Goal: Navigation & Orientation: Find specific page/section

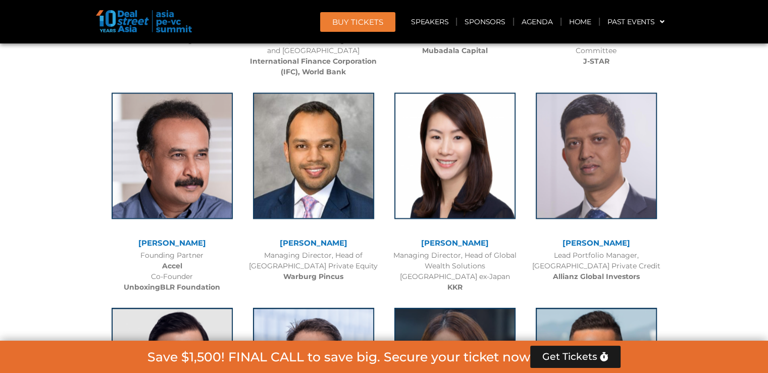
scroll to position [1521, 0]
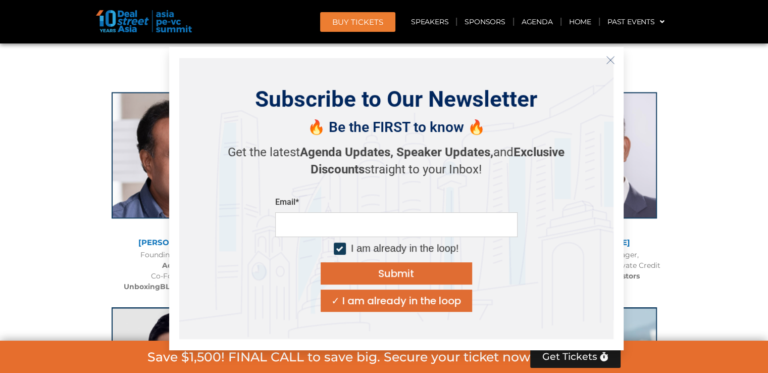
click at [607, 59] on icon "Close" at bounding box center [610, 60] width 9 height 9
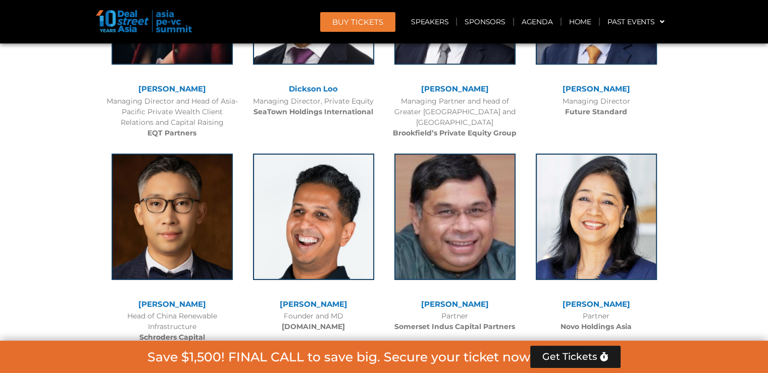
scroll to position [3328, 0]
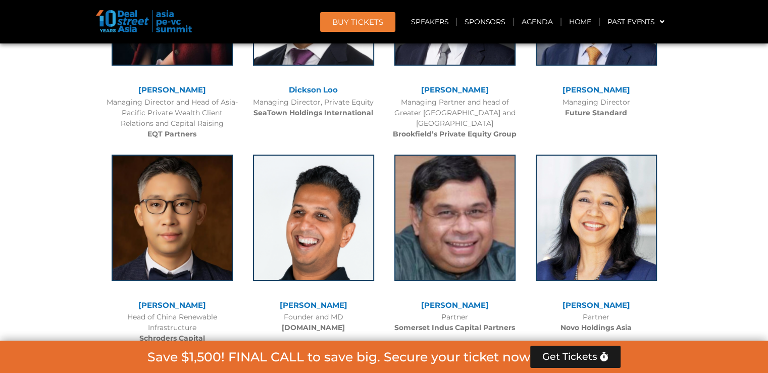
click at [354, 312] on div "Founder and MD [DOMAIN_NAME]" at bounding box center [313, 322] width 131 height 21
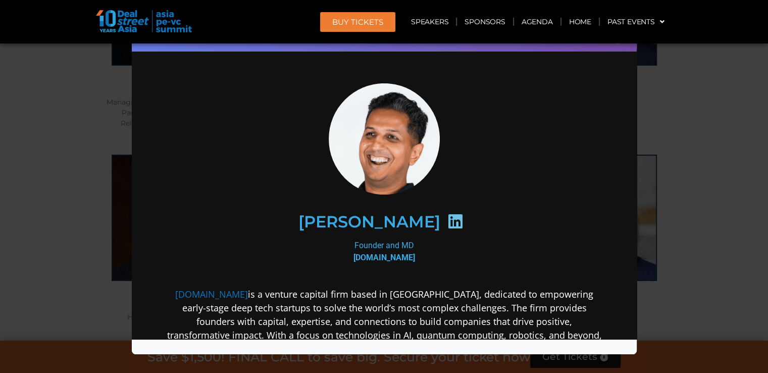
scroll to position [0, 0]
click at [678, 100] on div "Speaker Profile ×" at bounding box center [384, 186] width 768 height 373
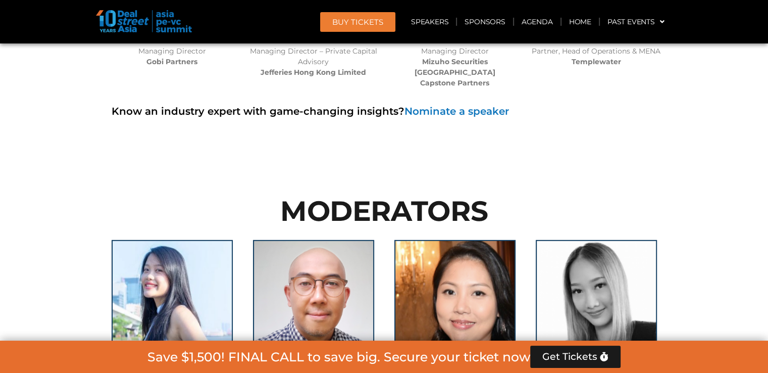
scroll to position [6902, 0]
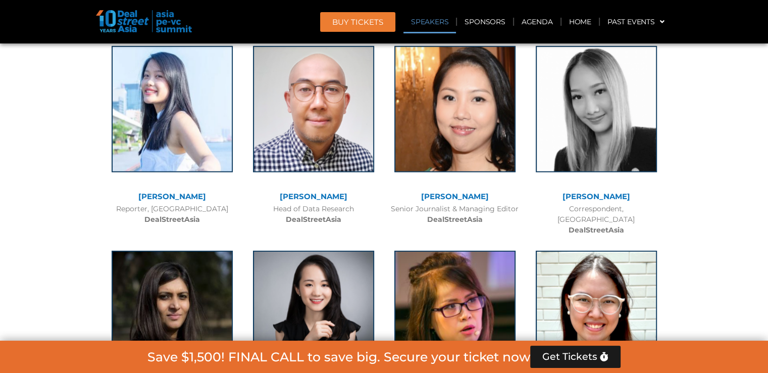
click at [427, 17] on link "Speakers" at bounding box center [429, 21] width 53 height 23
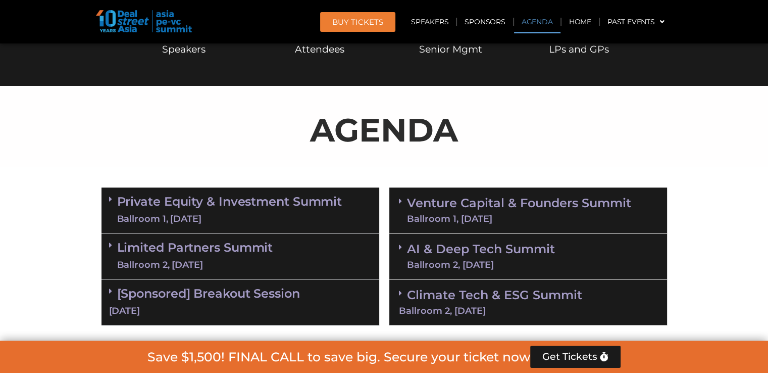
scroll to position [513, 0]
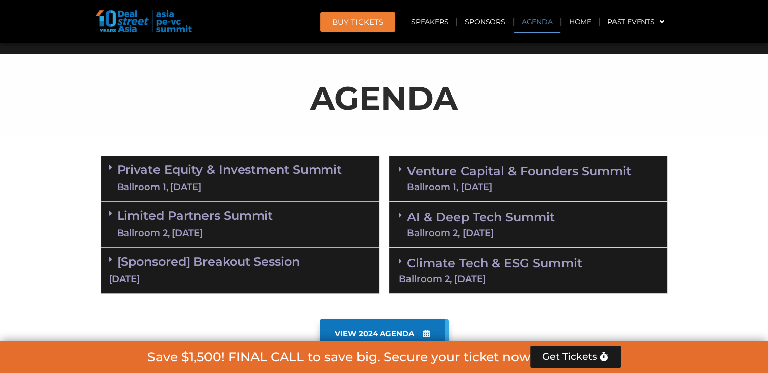
click at [250, 166] on link "Private Equity & Investment Summit Ballroom 1, [DATE]" at bounding box center [229, 178] width 225 height 30
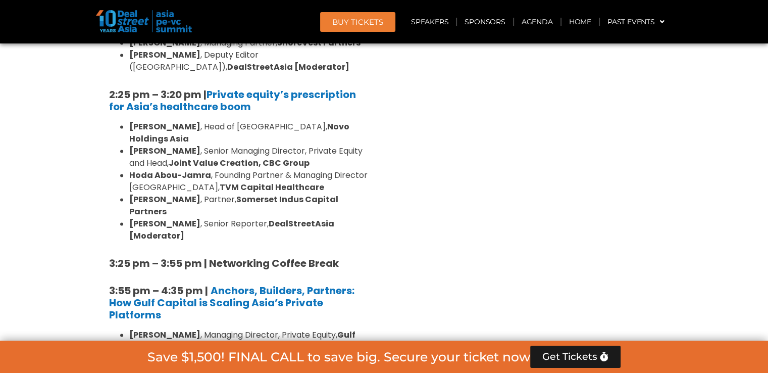
scroll to position [1628, 0]
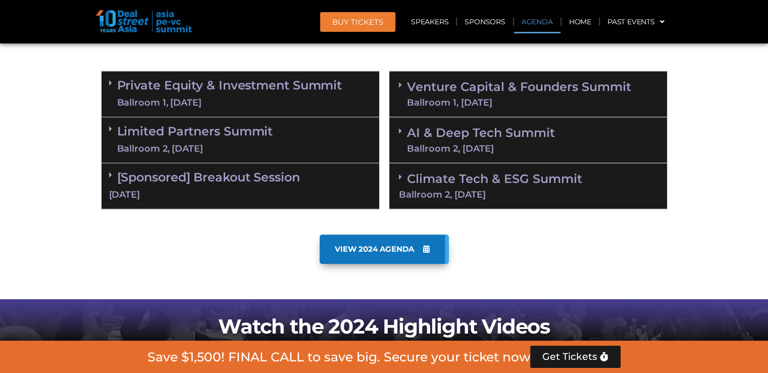
drag, startPoint x: 0, startPoint y: 0, endPoint x: 223, endPoint y: 129, distance: 257.6
click at [223, 129] on link "Limited Partners [GEOGRAPHIC_DATA] 2, [DATE]" at bounding box center [195, 140] width 156 height 30
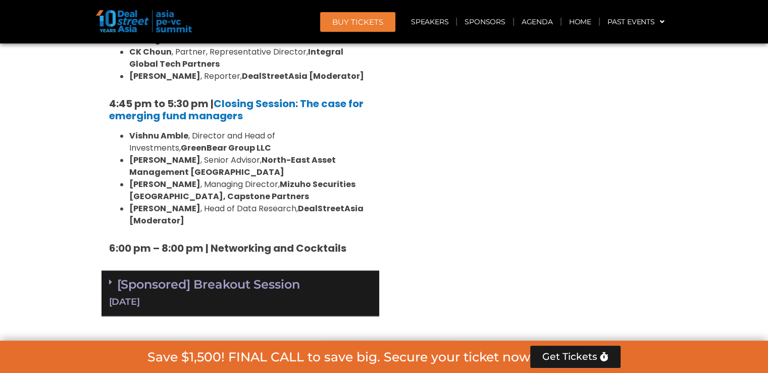
scroll to position [1575, 0]
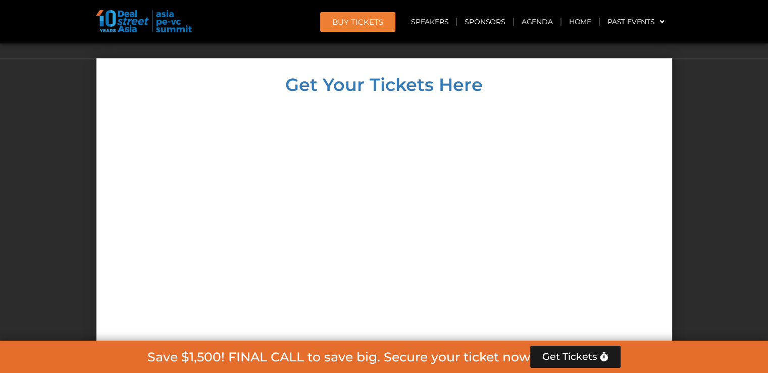
scroll to position [8790, 0]
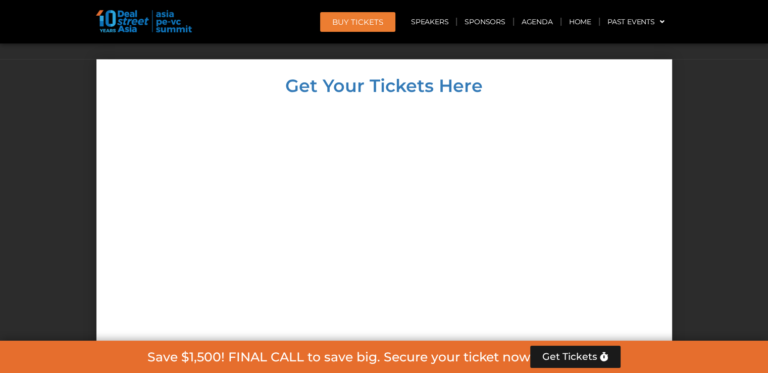
click at [576, 132] on div at bounding box center [384, 304] width 555 height 398
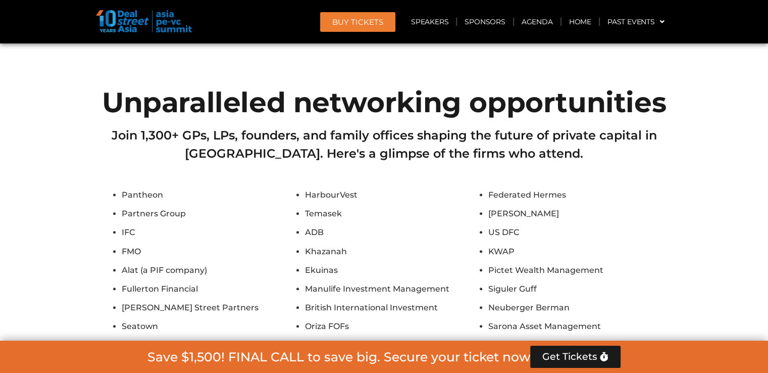
scroll to position [7997, 0]
click at [473, 25] on link "Sponsors" at bounding box center [485, 21] width 56 height 23
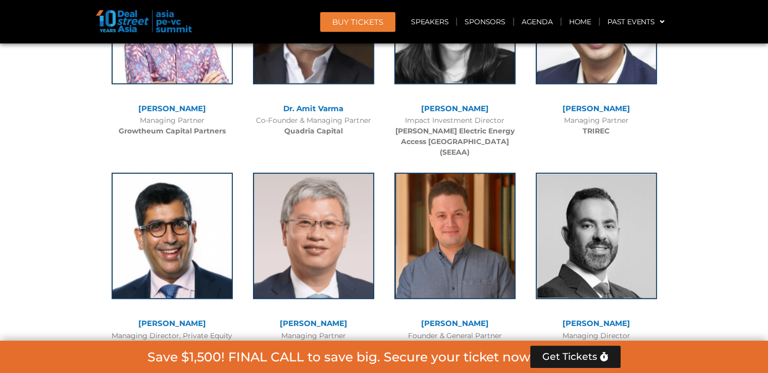
scroll to position [2619, 0]
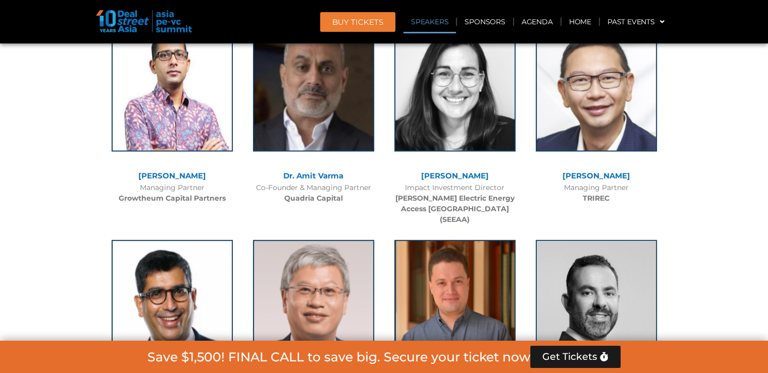
click at [430, 19] on link "Speakers" at bounding box center [429, 21] width 53 height 23
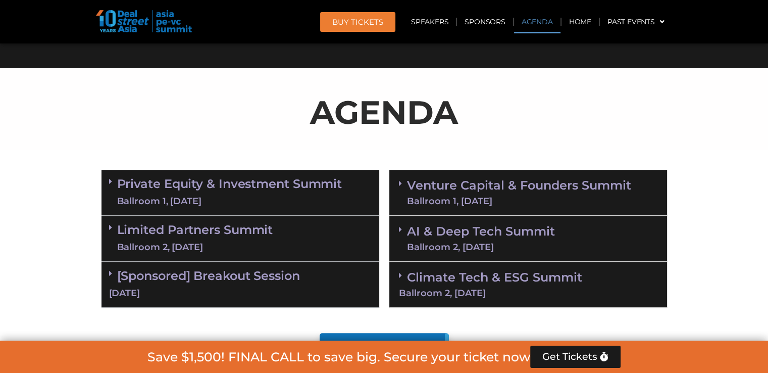
scroll to position [499, 0]
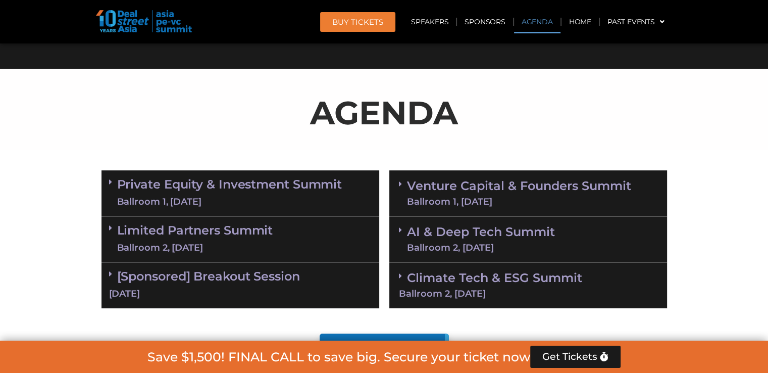
click at [175, 184] on link "Private Equity & Investment Summit Ballroom 1, [DATE]" at bounding box center [229, 193] width 225 height 30
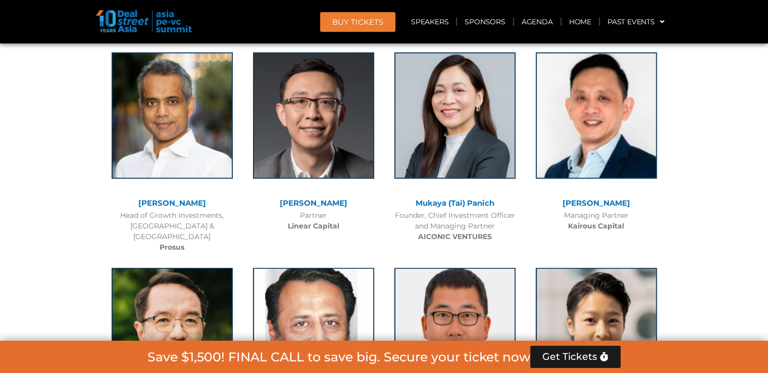
scroll to position [6044, 0]
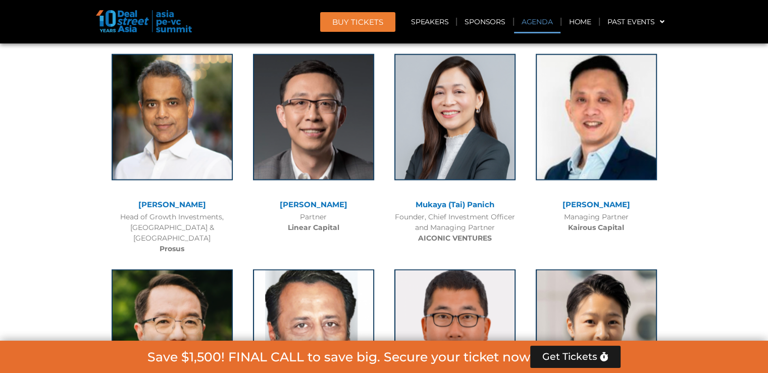
click at [523, 18] on link "Agenda" at bounding box center [537, 21] width 46 height 23
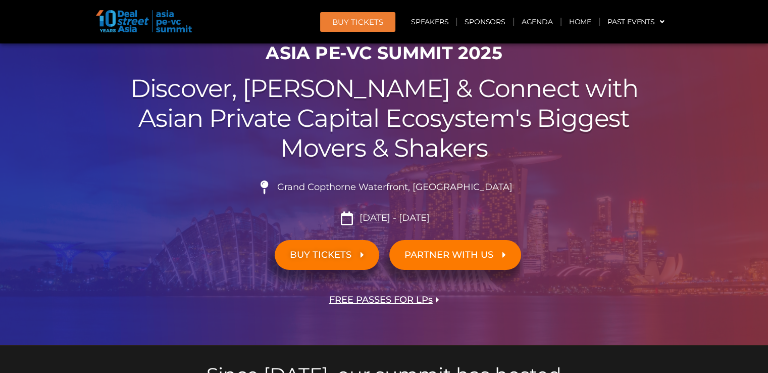
scroll to position [0, 0]
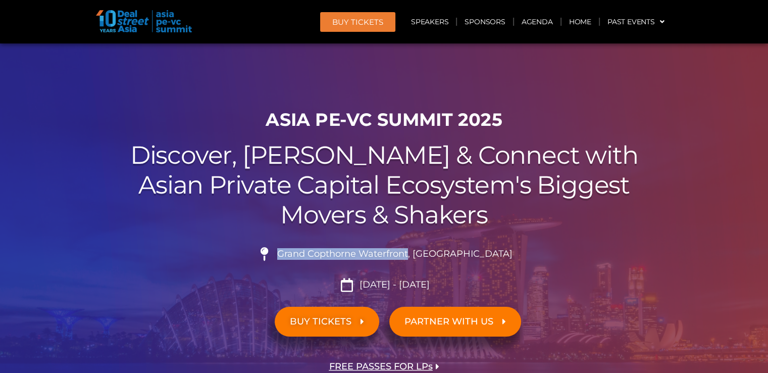
drag, startPoint x: 304, startPoint y: 251, endPoint x: 433, endPoint y: 254, distance: 129.3
click at [433, 254] on span "Grand Copthorne Waterfront, [GEOGRAPHIC_DATA]​" at bounding box center [394, 253] width 238 height 11
copy span "Grand Copthorne Waterfront"
